Goal: Check status: Check status

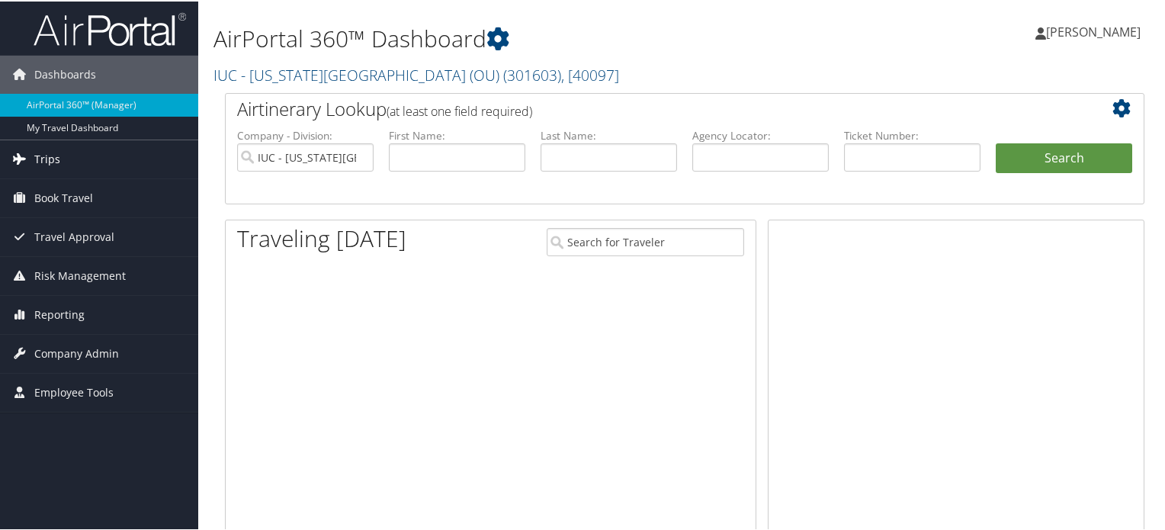
click at [65, 152] on link "Trips" at bounding box center [99, 158] width 198 height 38
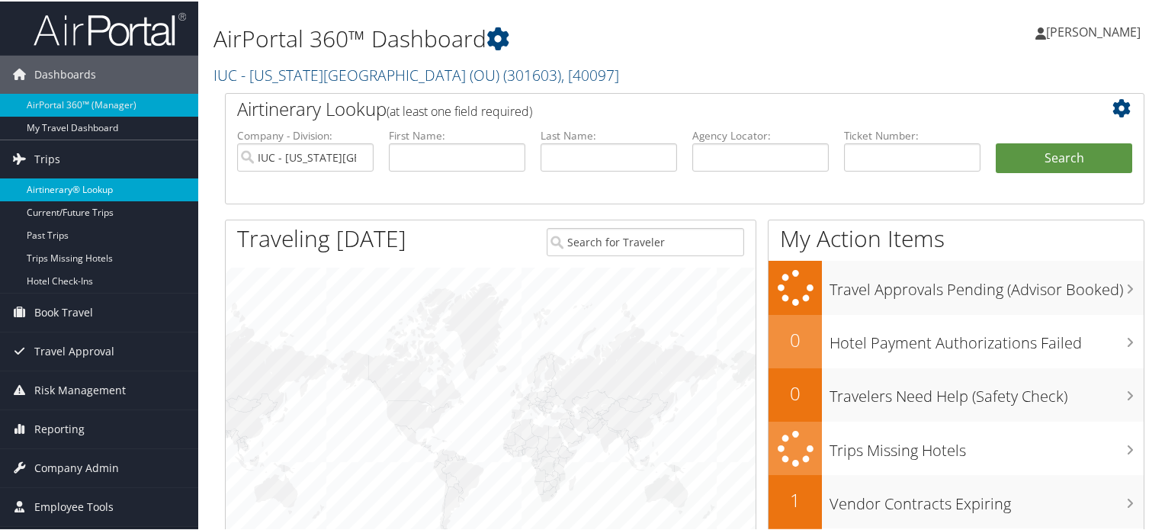
click at [98, 185] on link "Airtinerary® Lookup" at bounding box center [99, 188] width 198 height 23
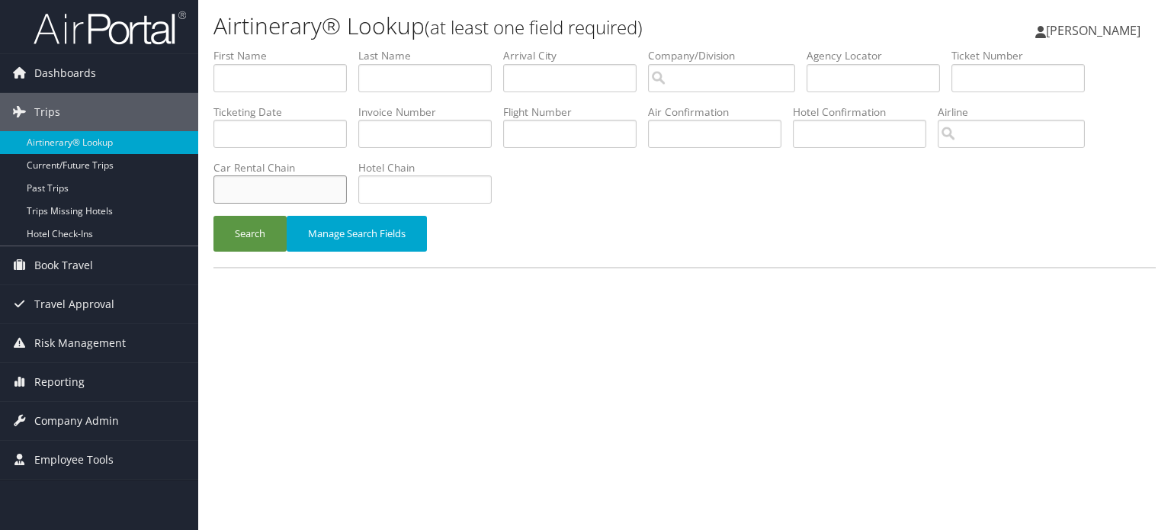
click at [316, 185] on input "text" at bounding box center [279, 189] width 133 height 28
type input "Hertz"
click at [424, 82] on input "text" at bounding box center [424, 78] width 133 height 28
type input "[PERSON_NAME]"
click at [250, 237] on button "Search" at bounding box center [249, 234] width 73 height 36
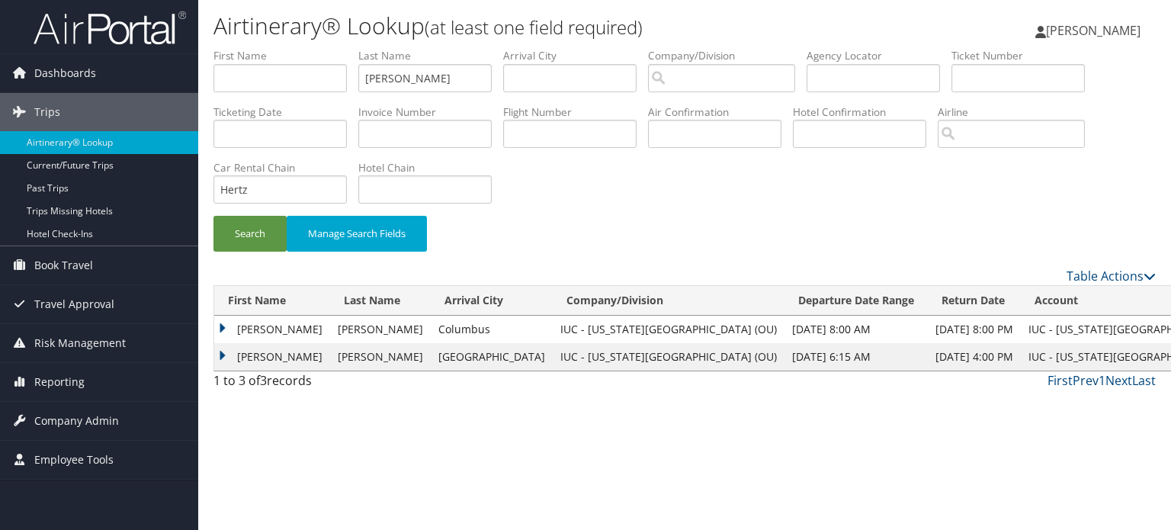
click at [225, 332] on td "[PERSON_NAME]" at bounding box center [272, 329] width 116 height 27
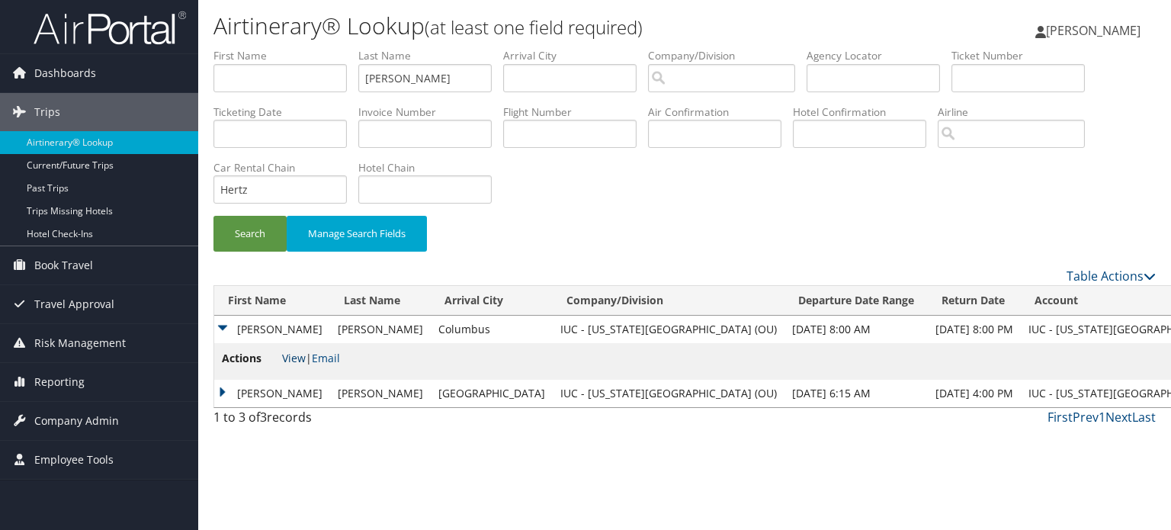
click at [287, 359] on link "View" at bounding box center [294, 358] width 24 height 14
drag, startPoint x: 271, startPoint y: 188, endPoint x: 225, endPoint y: 196, distance: 47.1
click at [226, 194] on input "Hertz" at bounding box center [279, 189] width 133 height 28
type input "H"
type input "Enterprise"
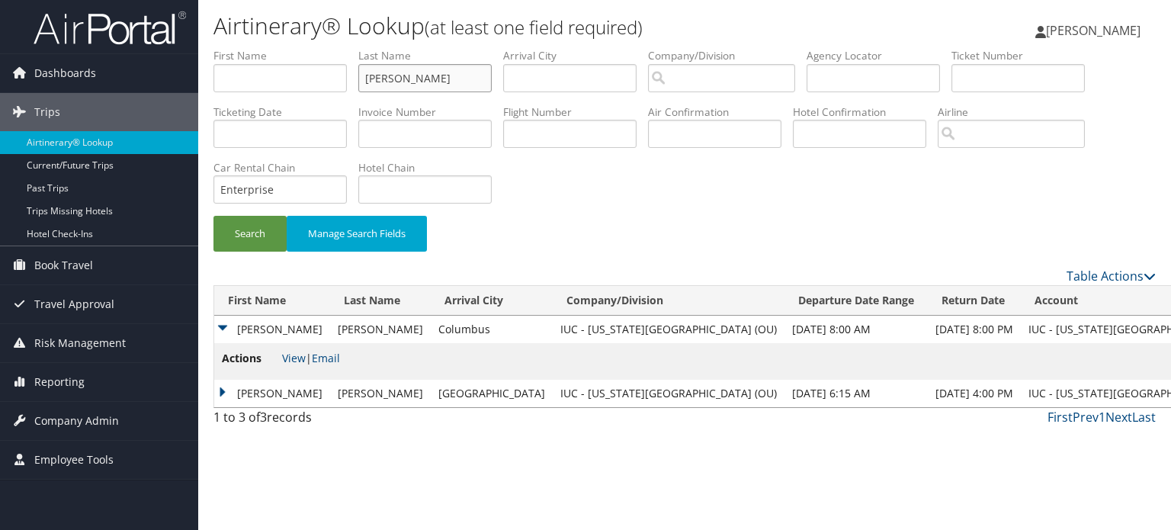
click at [441, 77] on input "[PERSON_NAME]" at bounding box center [424, 78] width 133 height 28
type input "[PERSON_NAME]"
click at [213, 216] on button "Search" at bounding box center [249, 234] width 73 height 36
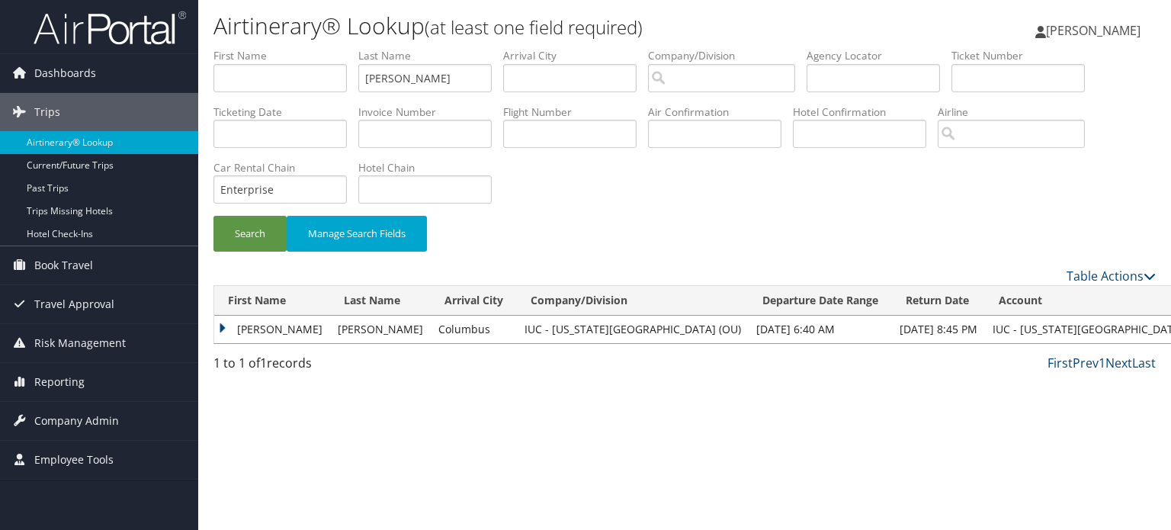
click at [223, 335] on td "[PERSON_NAME]" at bounding box center [272, 329] width 116 height 27
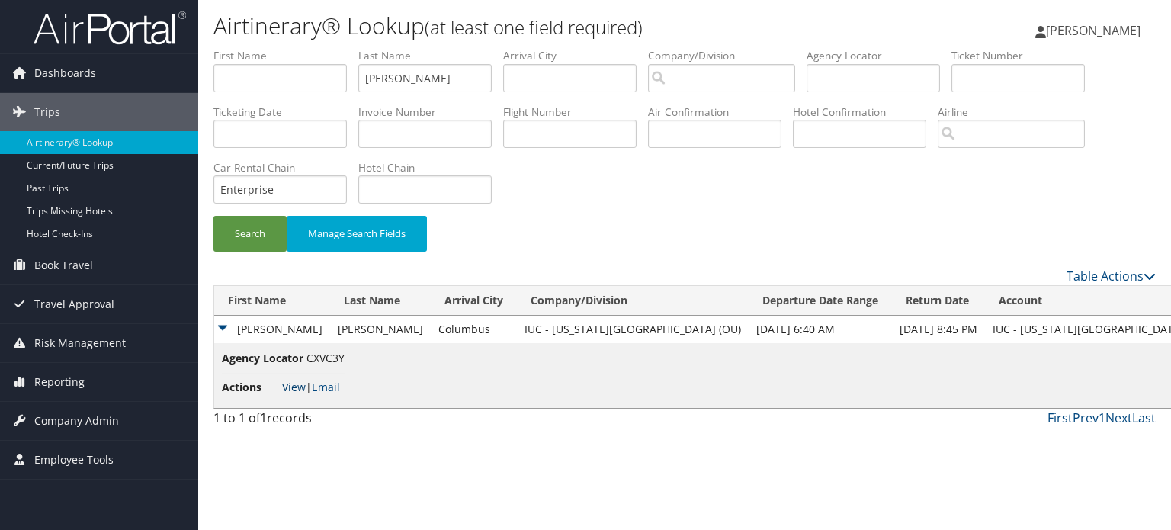
click at [302, 387] on link "View" at bounding box center [294, 387] width 24 height 14
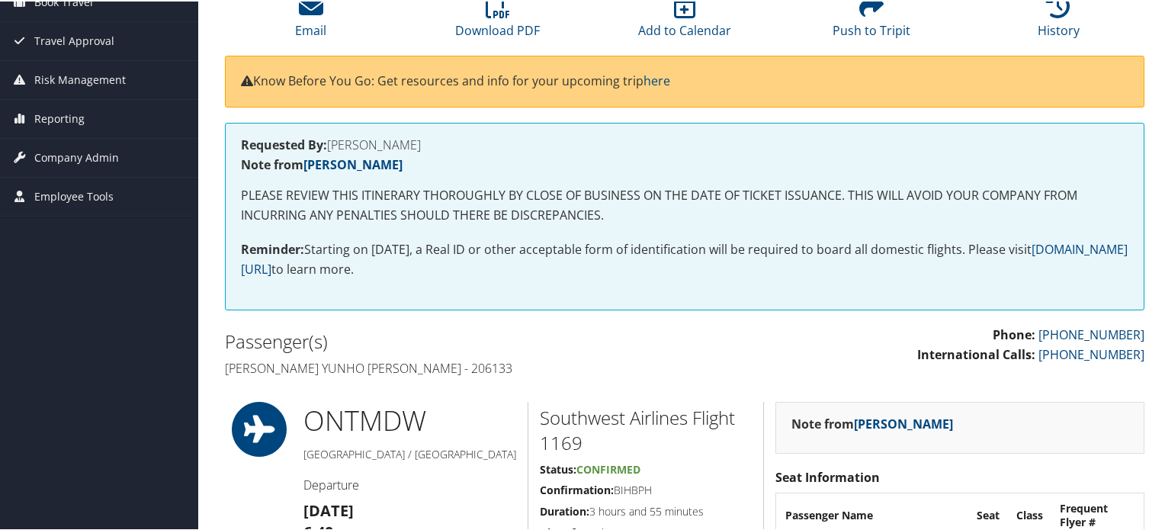
scroll to position [76, 0]
